Goal: Information Seeking & Learning: Learn about a topic

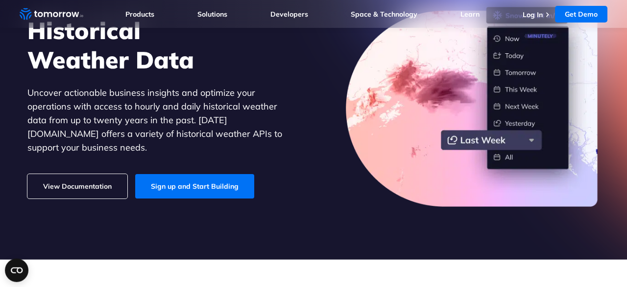
scroll to position [93, 0]
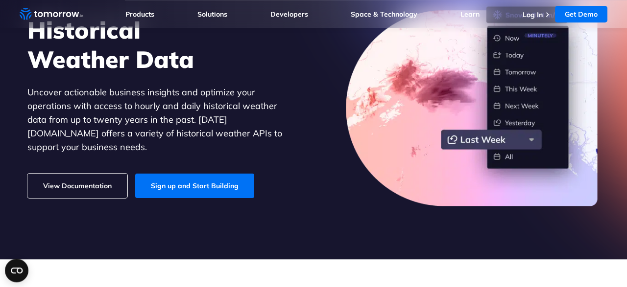
click at [93, 176] on link "View Documentation" at bounding box center [77, 186] width 100 height 24
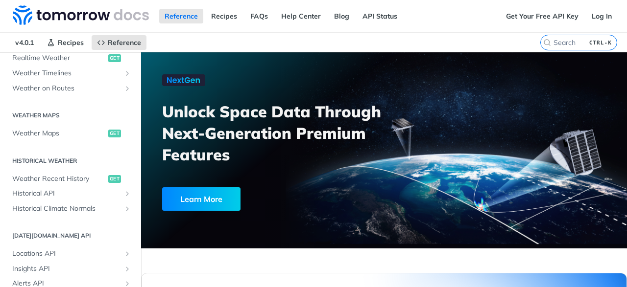
scroll to position [251, 0]
click at [62, 190] on span "Historical API" at bounding box center [66, 193] width 109 height 10
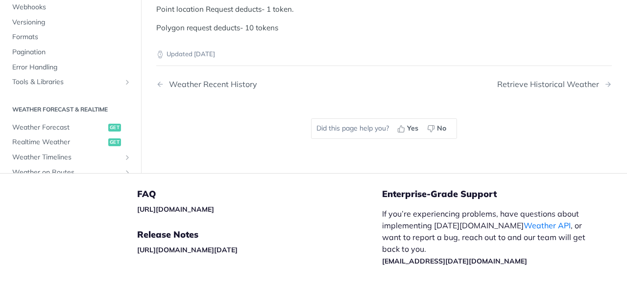
scroll to position [469, 0]
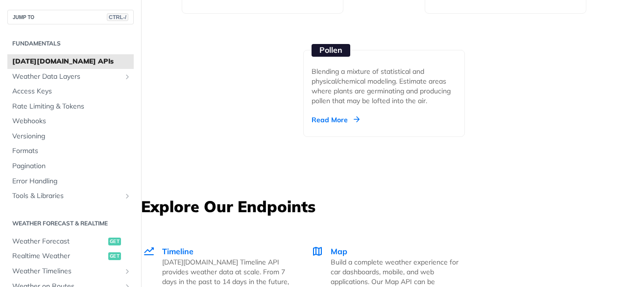
scroll to position [1596, 0]
